Goal: Task Accomplishment & Management: Use online tool/utility

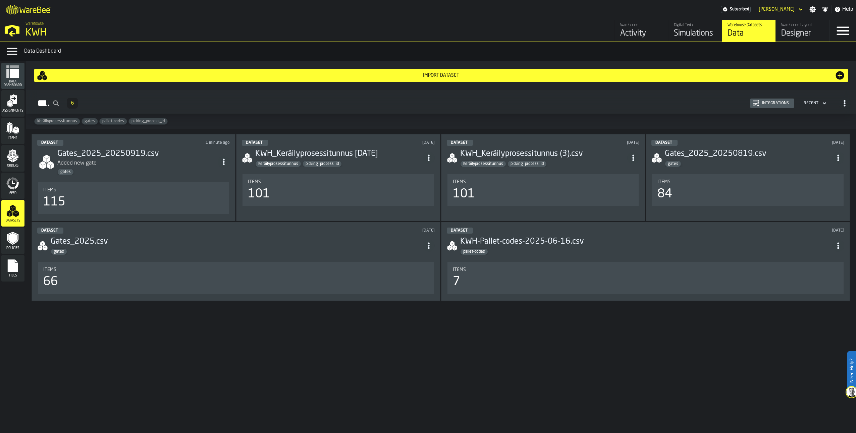
click at [683, 30] on div "Simulations" at bounding box center [695, 33] width 43 height 11
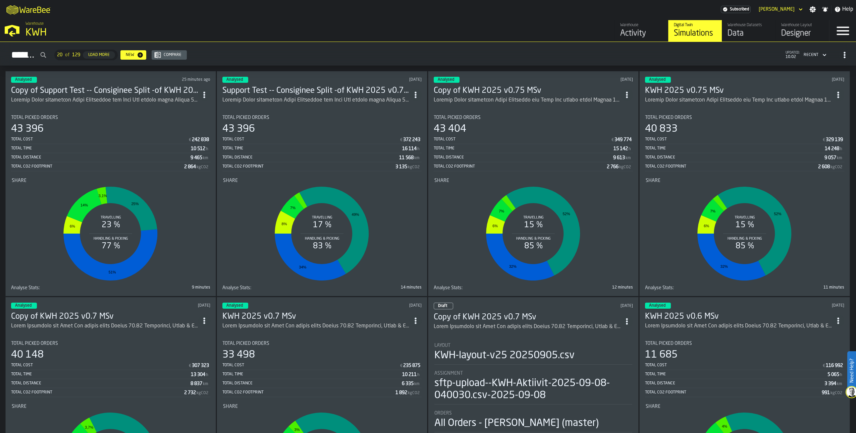
click at [208, 93] on icon "ItemListCard-DashboardItemContainer" at bounding box center [204, 95] width 7 height 7
click at [194, 142] on div "Duplicate" at bounding box center [191, 139] width 35 height 8
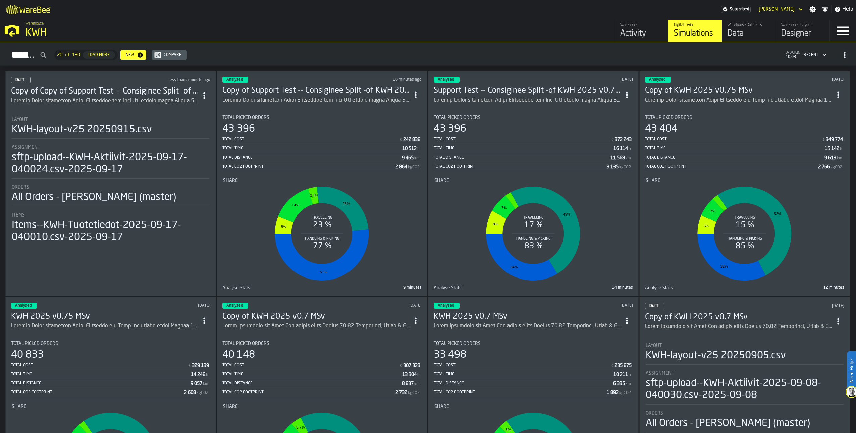
click at [69, 93] on h3 "Copy of Copy of Support Test -- Consiginee Split -of KWH 2025 v0.75 MSv" at bounding box center [104, 91] width 187 height 11
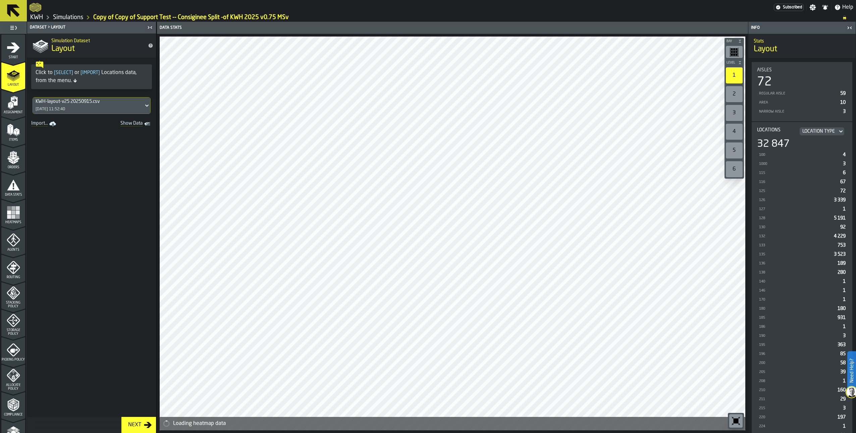
click at [13, 56] on span "Start" at bounding box center [13, 58] width 24 height 4
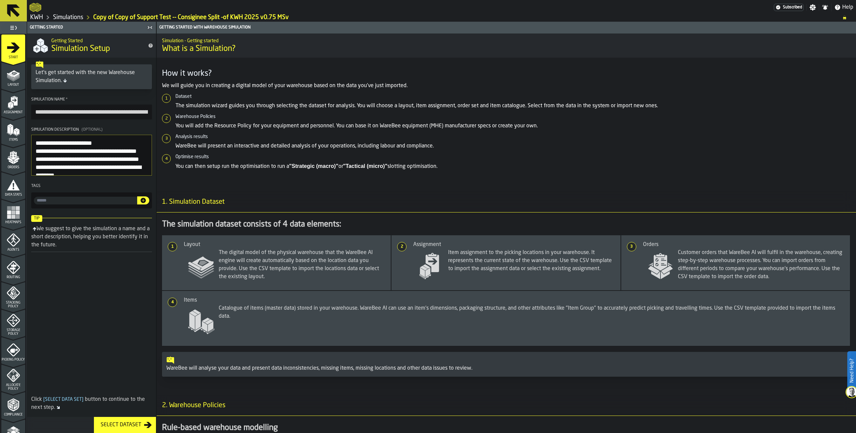
click at [32, 112] on input "**********" at bounding box center [91, 112] width 121 height 15
type input "**********"
click at [39, 144] on textarea "Simulation Description (Optional)" at bounding box center [91, 155] width 121 height 41
type textarea "**********"
click at [10, 79] on polygon "menu Layout" at bounding box center [13, 79] width 13 height 4
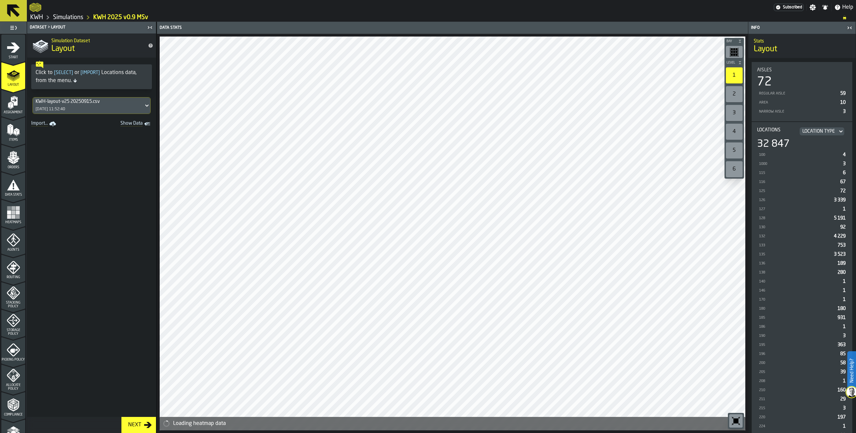
click at [11, 99] on icon "menu Assignment" at bounding box center [14, 101] width 7 height 9
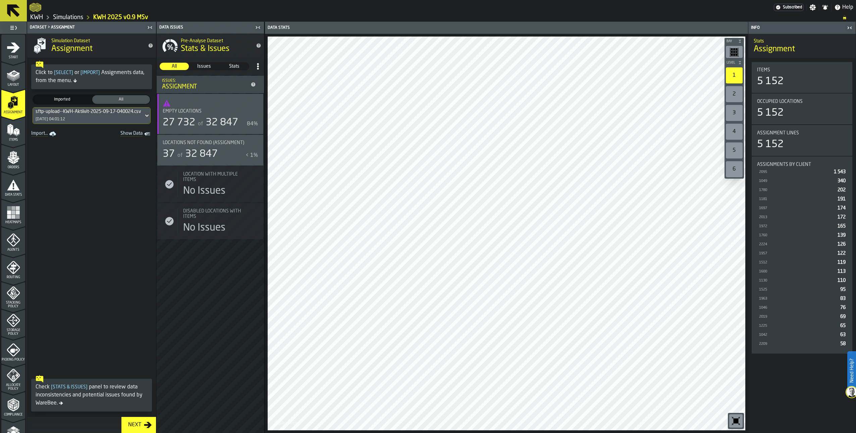
click at [105, 112] on div "sftp-upload--KWH-Aktiivit-2025-09-17-040024.csv-2025-09-17" at bounding box center [102, 111] width 132 height 5
click at [82, 146] on div "sftp-upload--KWH-Aktiivit-2025-09-19-040028.csv-2025-09-19" at bounding box center [83, 151] width 93 height 16
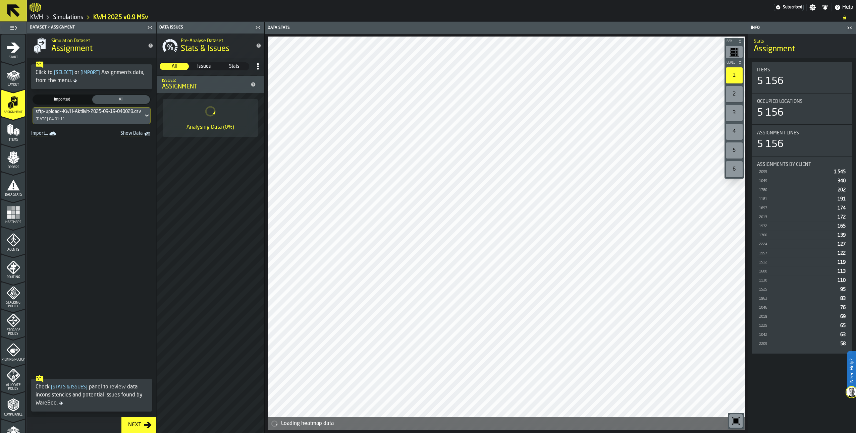
click at [11, 130] on polygon "menu Items" at bounding box center [11, 130] width 3 height 8
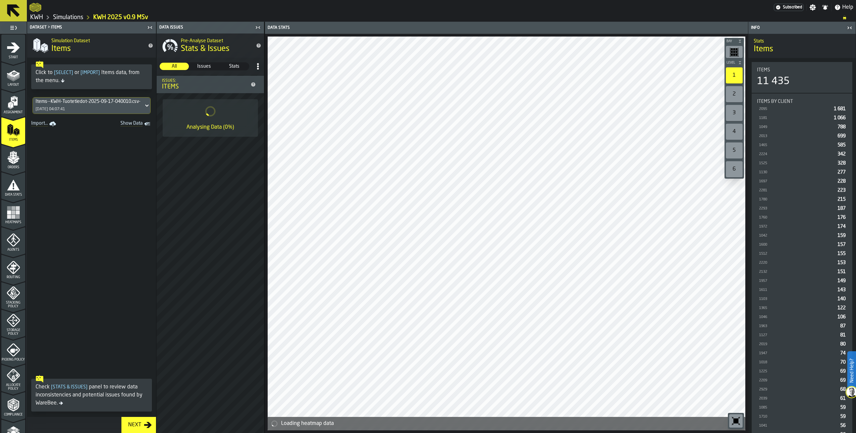
click at [91, 105] on div "Items--KWH-Tuotetiedot-2025-09-17-040010.csv-2025-09-17 [DATE] 04:07:41" at bounding box center [88, 106] width 111 height 16
click at [76, 136] on div "Items--KWH-Tuotetiedot-2025-09-19-040016.csv-2025-09-19" at bounding box center [83, 140] width 93 height 16
click at [11, 163] on polygon "menu Orders" at bounding box center [11, 162] width 4 height 4
